Goal: Navigation & Orientation: Find specific page/section

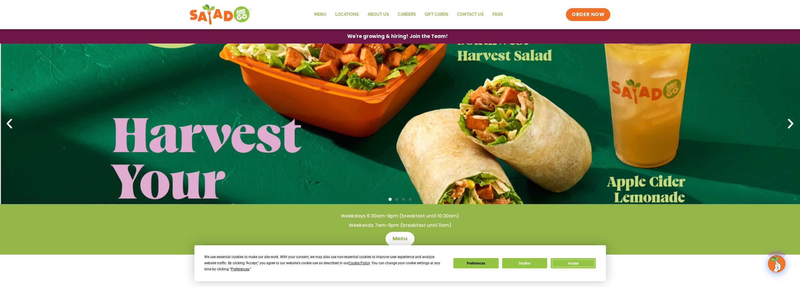
click at [572, 266] on button "Accept" at bounding box center [573, 263] width 45 height 10
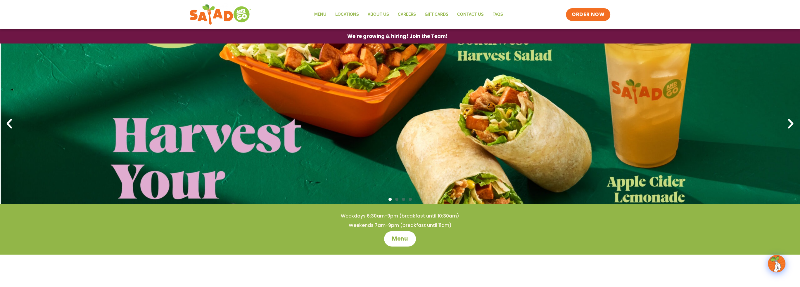
click at [394, 237] on span "Menu" at bounding box center [400, 239] width 17 height 8
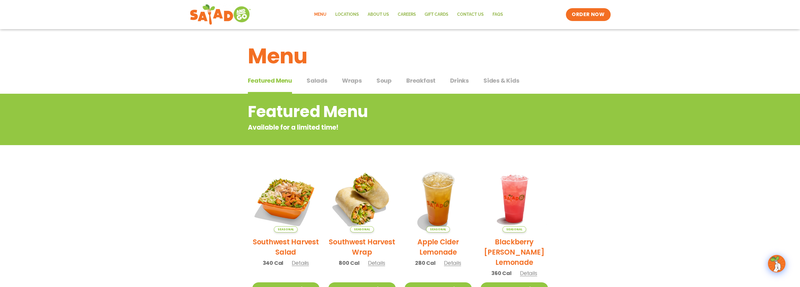
click at [389, 84] on span "Soup" at bounding box center [383, 80] width 15 height 9
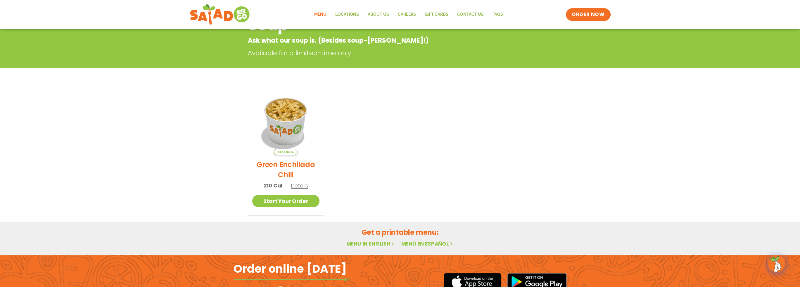
scroll to position [88, 0]
